Goal: Task Accomplishment & Management: Use online tool/utility

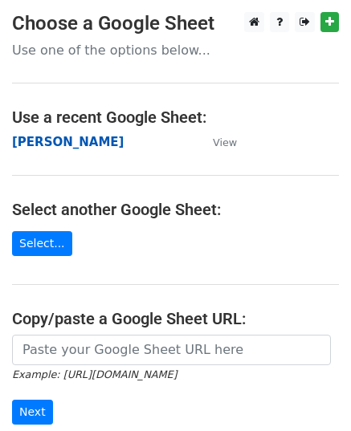
click at [47, 144] on strong "[PERSON_NAME]" at bounding box center [68, 142] width 112 height 14
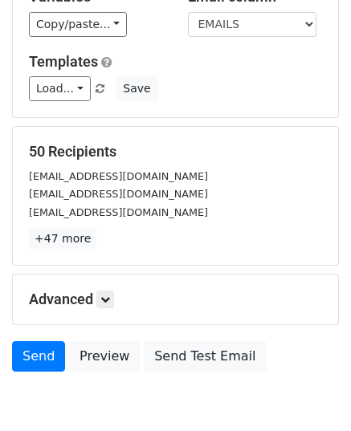
scroll to position [189, 0]
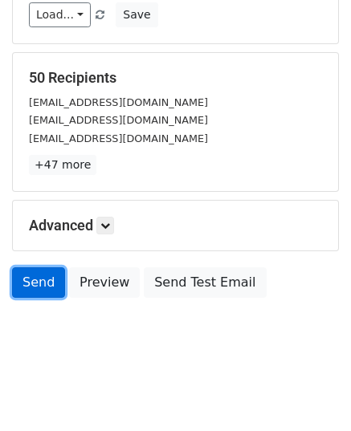
click at [35, 287] on link "Send" at bounding box center [38, 282] width 53 height 30
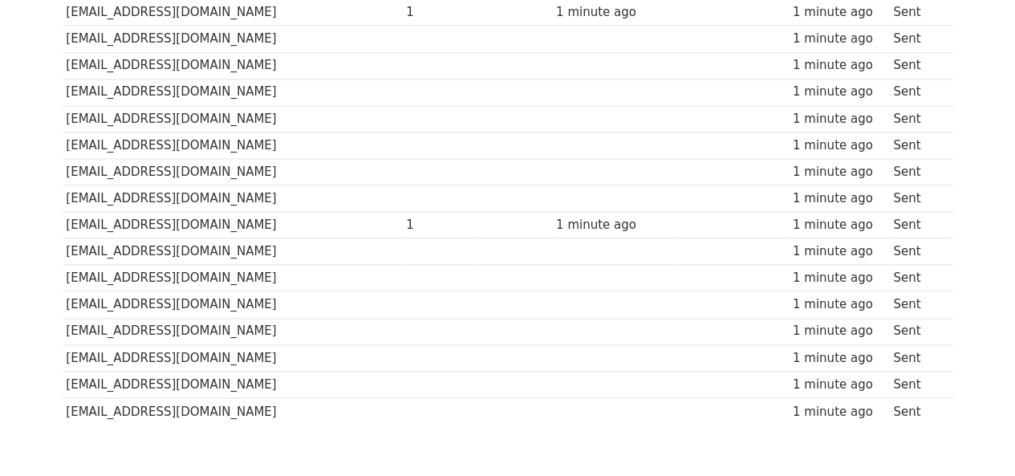
scroll to position [1245, 0]
